Goal: Transaction & Acquisition: Purchase product/service

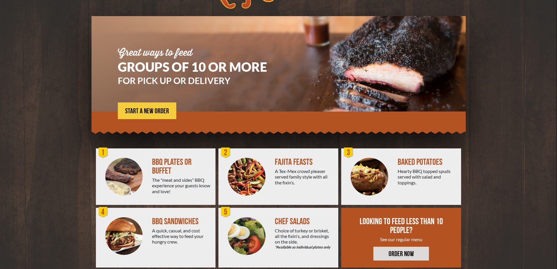
scroll to position [39, 0]
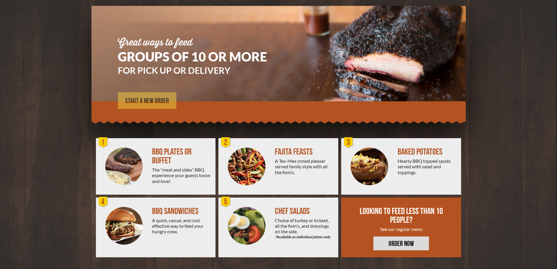
click at [146, 98] on span "START A NEW ORDER" at bounding box center [147, 100] width 44 height 7
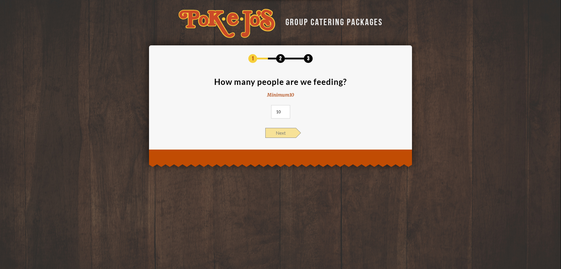
click at [282, 132] on span "Next" at bounding box center [280, 133] width 31 height 10
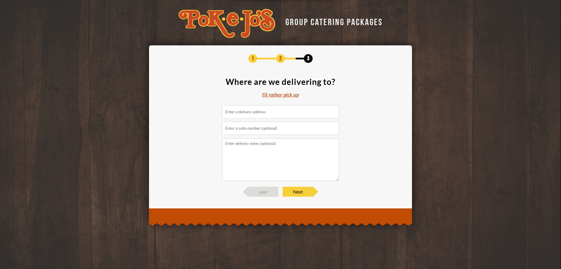
click at [268, 114] on input at bounding box center [280, 111] width 117 height 13
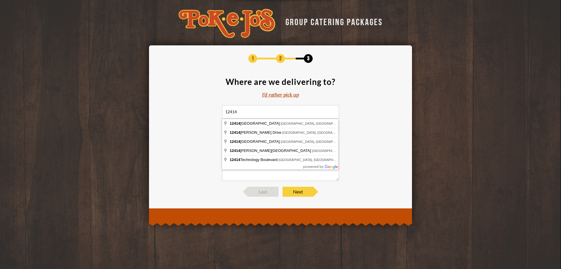
type input "12414"
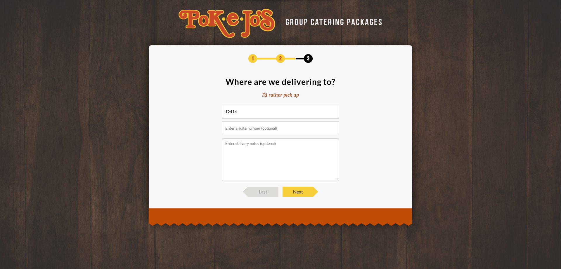
click at [287, 95] on div "I'd rather pick up" at bounding box center [280, 94] width 37 height 7
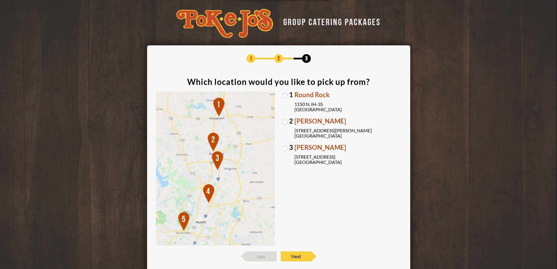
click at [286, 123] on label "2 Parmer Lane 2121 Parmer Lane Austin, TX 78727" at bounding box center [341, 128] width 119 height 20
click at [0, 0] on input "2 Parmer Lane 2121 Parmer Lane Austin, TX 78727" at bounding box center [0, 0] width 0 height 0
click at [305, 256] on span "Next" at bounding box center [296, 256] width 31 height 10
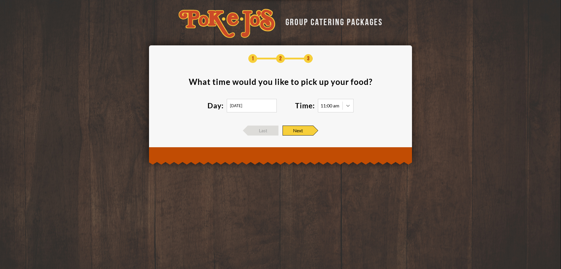
click at [348, 104] on icon at bounding box center [348, 106] width 6 height 6
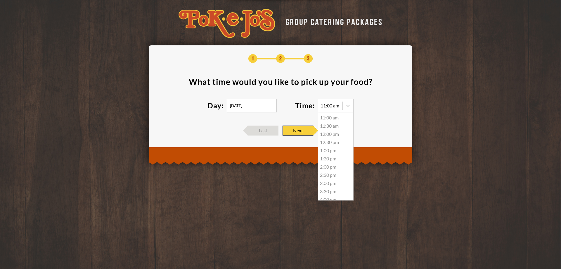
click at [334, 135] on div "12:00 pm" at bounding box center [335, 134] width 35 height 8
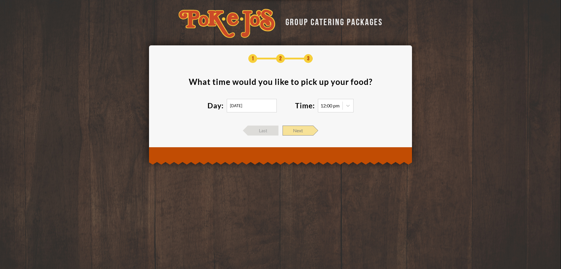
click at [304, 131] on span "Next" at bounding box center [298, 130] width 31 height 10
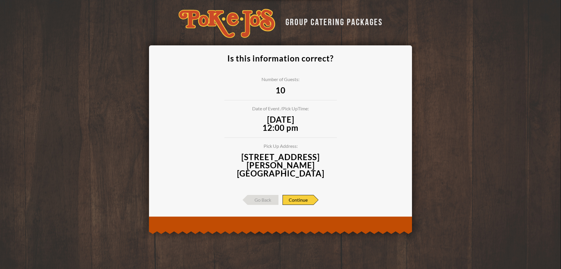
click at [301, 195] on span "Continue" at bounding box center [298, 200] width 31 height 10
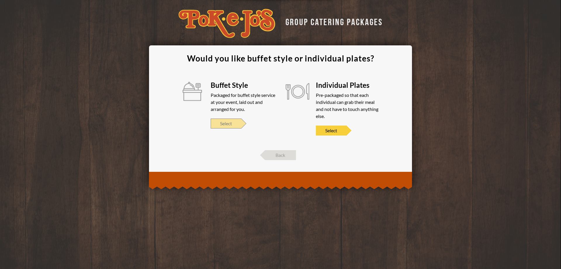
click at [229, 124] on span "Select" at bounding box center [226, 123] width 31 height 10
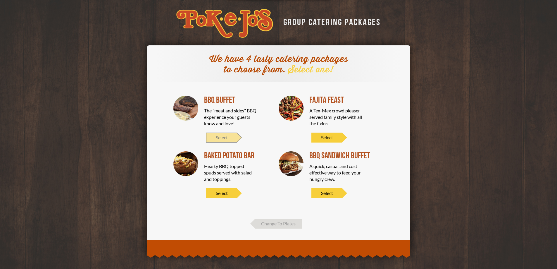
click at [224, 138] on span "Select" at bounding box center [221, 137] width 31 height 10
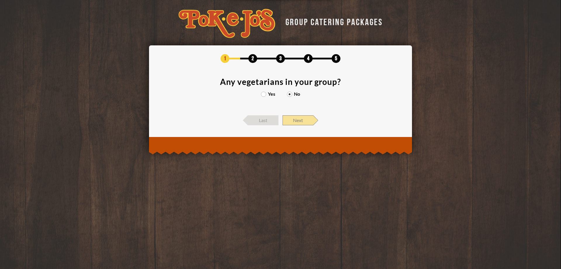
click at [295, 121] on span "Next" at bounding box center [298, 120] width 31 height 10
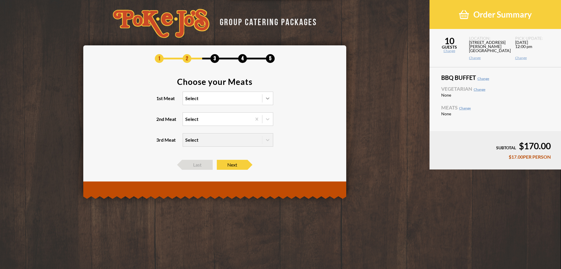
click at [269, 99] on icon at bounding box center [268, 98] width 6 height 6
click at [160, 101] on input "1st Meat Select" at bounding box center [160, 101] width 0 height 0
click at [189, 110] on div "Brisket" at bounding box center [228, 110] width 90 height 8
click at [160, 101] on input "1st Meat option Brisket focused, 1 of 6. 6 results available. Use Up and Down t…" at bounding box center [160, 101] width 0 height 0
click at [271, 117] on div at bounding box center [268, 119] width 11 height 11
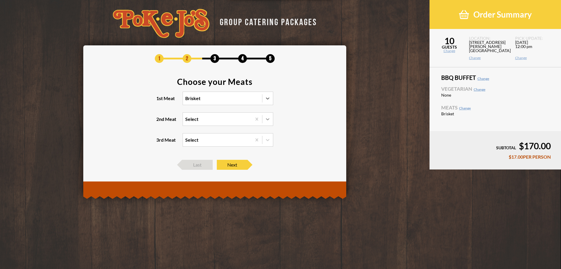
click at [160, 122] on input "2nd Meat Select" at bounding box center [160, 122] width 0 height 0
click at [201, 134] on div "Pork Ribs" at bounding box center [228, 131] width 90 height 8
click at [160, 122] on input "2nd Meat option Pork Ribs focused, 1 of 5. 5 results available. Use Up and Down…" at bounding box center [160, 122] width 0 height 0
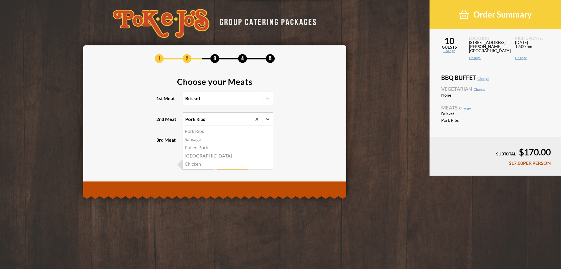
click at [268, 119] on icon at bounding box center [268, 119] width 6 height 6
click at [160, 122] on input "2nd Meat option Pork Ribs, selected. option Pork Ribs focused, 1 of 5. 5 result…" at bounding box center [160, 122] width 0 height 0
click at [196, 140] on div "Sausage" at bounding box center [228, 139] width 90 height 8
click at [160, 122] on input "2nd Meat option Pork Ribs, selected. option Sausage focused, 2 of 5. 5 results …" at bounding box center [160, 122] width 0 height 0
click at [269, 121] on icon at bounding box center [268, 119] width 6 height 6
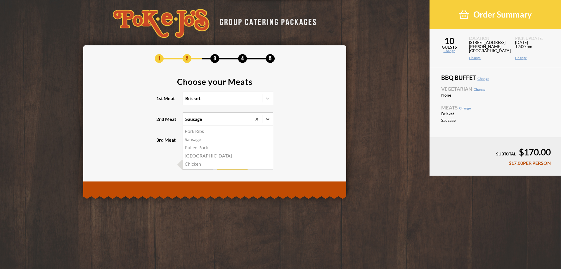
click at [160, 122] on input "2nd Meat option Sausage, selected. option Pork Ribs focused, 1 of 5. 5 results …" at bounding box center [160, 122] width 0 height 0
click at [198, 146] on div "Pulled Pork" at bounding box center [228, 147] width 90 height 8
click at [160, 122] on input "2nd Meat option Sausage, selected. option Pulled Pork focused, 3 of 5. 5 result…" at bounding box center [160, 122] width 0 height 0
click at [269, 119] on icon at bounding box center [268, 119] width 4 height 2
click at [160, 122] on input "2nd Meat option Pulled Pork, selected. 0 results available. Select is focused ,…" at bounding box center [160, 122] width 0 height 0
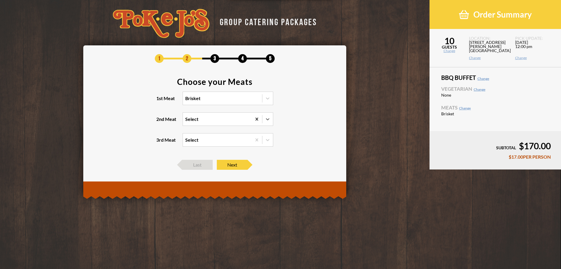
click at [258, 119] on icon at bounding box center [257, 119] width 6 height 6
click at [160, 122] on input "2nd Meat option Pulled Pork, selected. 0 results available. Select is focused ,…" at bounding box center [160, 122] width 0 height 0
click at [269, 119] on icon at bounding box center [268, 119] width 4 height 2
click at [160, 122] on input "2nd Meat option Pulled Pork, selected. 0 results available. Select is focused ,…" at bounding box center [160, 122] width 0 height 0
click at [204, 133] on div "Pork Ribs" at bounding box center [228, 131] width 90 height 8
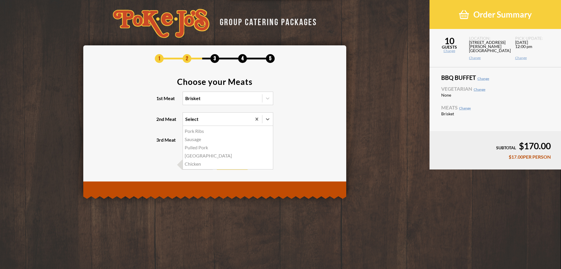
click at [160, 122] on input "2nd Meat option Pulled Pork, selected. option Pork Ribs focused, 1 of 5. 5 resu…" at bounding box center [160, 122] width 0 height 0
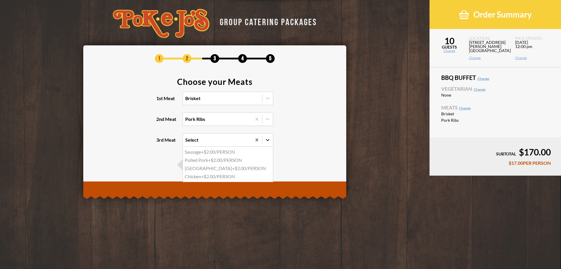
click at [269, 138] on icon at bounding box center [268, 140] width 6 height 6
click at [160, 142] on input "3rd Meat option Sausage focused, 1 of 4. 4 results available. Use Up and Down t…" at bounding box center [160, 142] width 0 height 0
